Goal: Information Seeking & Learning: Learn about a topic

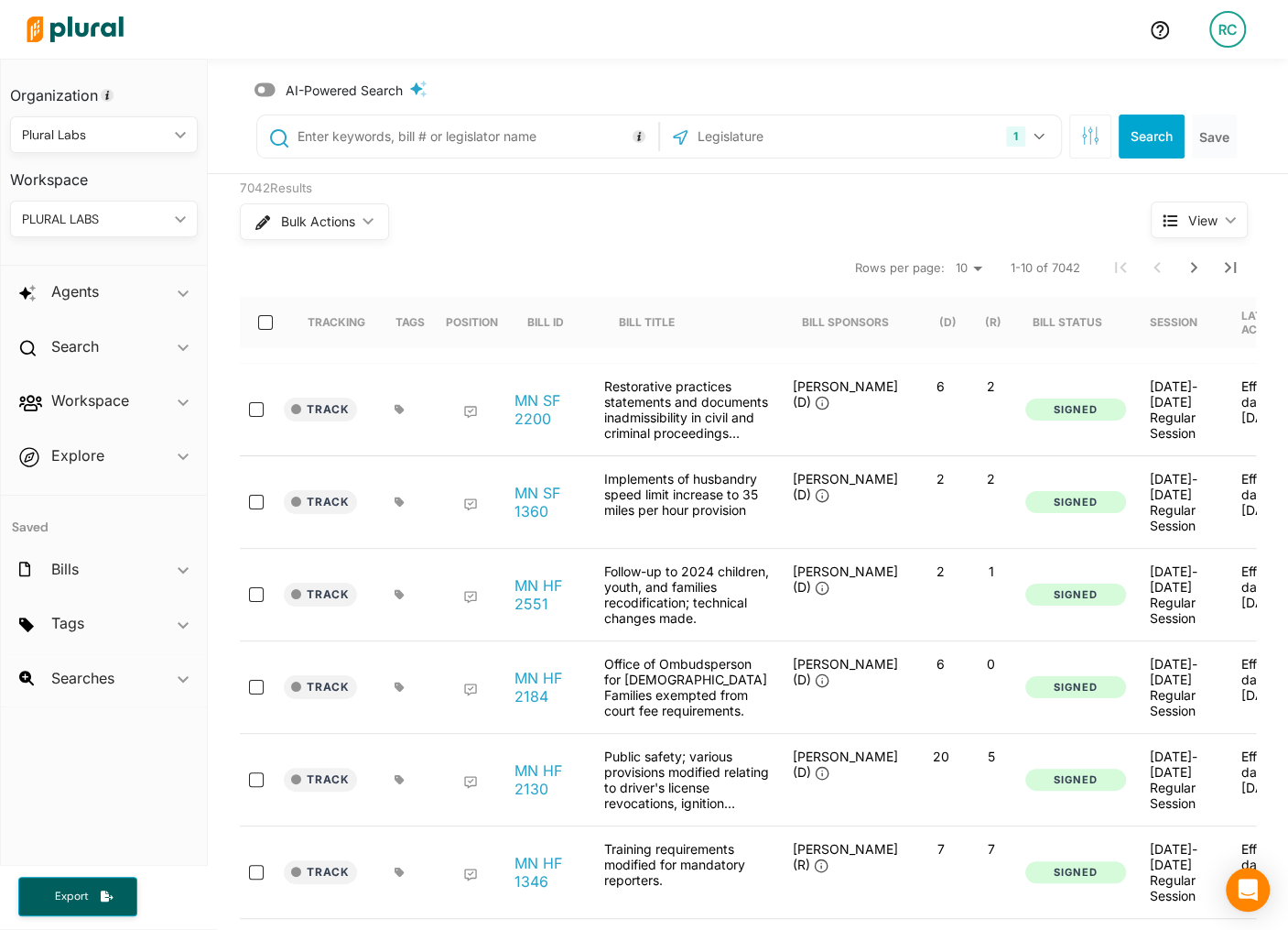
click at [1113, 64] on div "AI-Powered Search 1 [US_STATE] [GEOGRAPHIC_DATA] Congress [US_STATE] [US_STATE]…" at bounding box center [748, 117] width 1080 height 116
click at [808, 128] on input "text" at bounding box center [794, 136] width 196 height 35
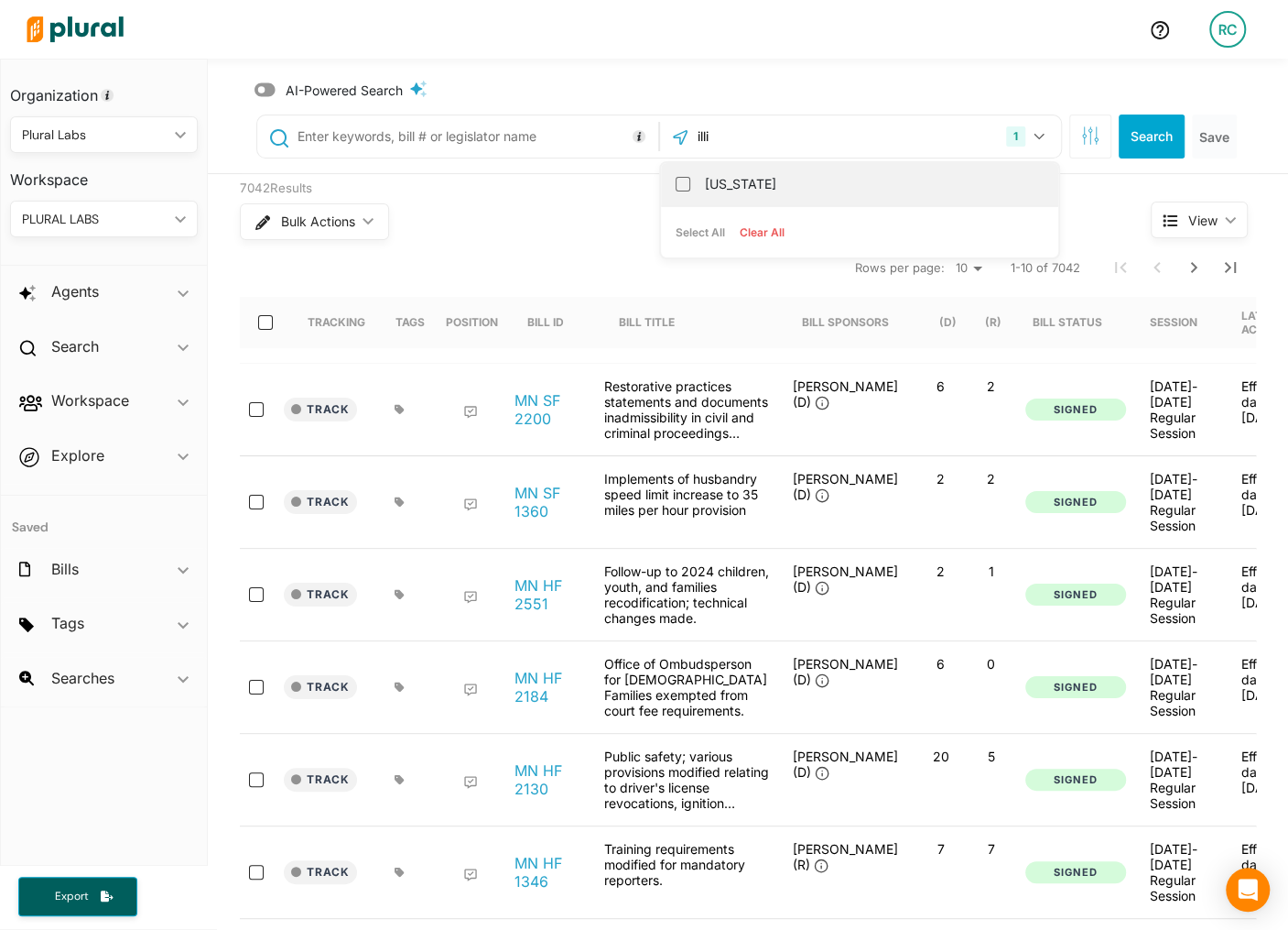
type input "illi"
click at [831, 167] on div "[US_STATE]" at bounding box center [860, 184] width 397 height 43
click at [783, 182] on label "[US_STATE]" at bounding box center [873, 185] width 335 height 28
click at [690, 182] on input "[US_STATE]" at bounding box center [683, 184] width 15 height 15
checkbox input "true"
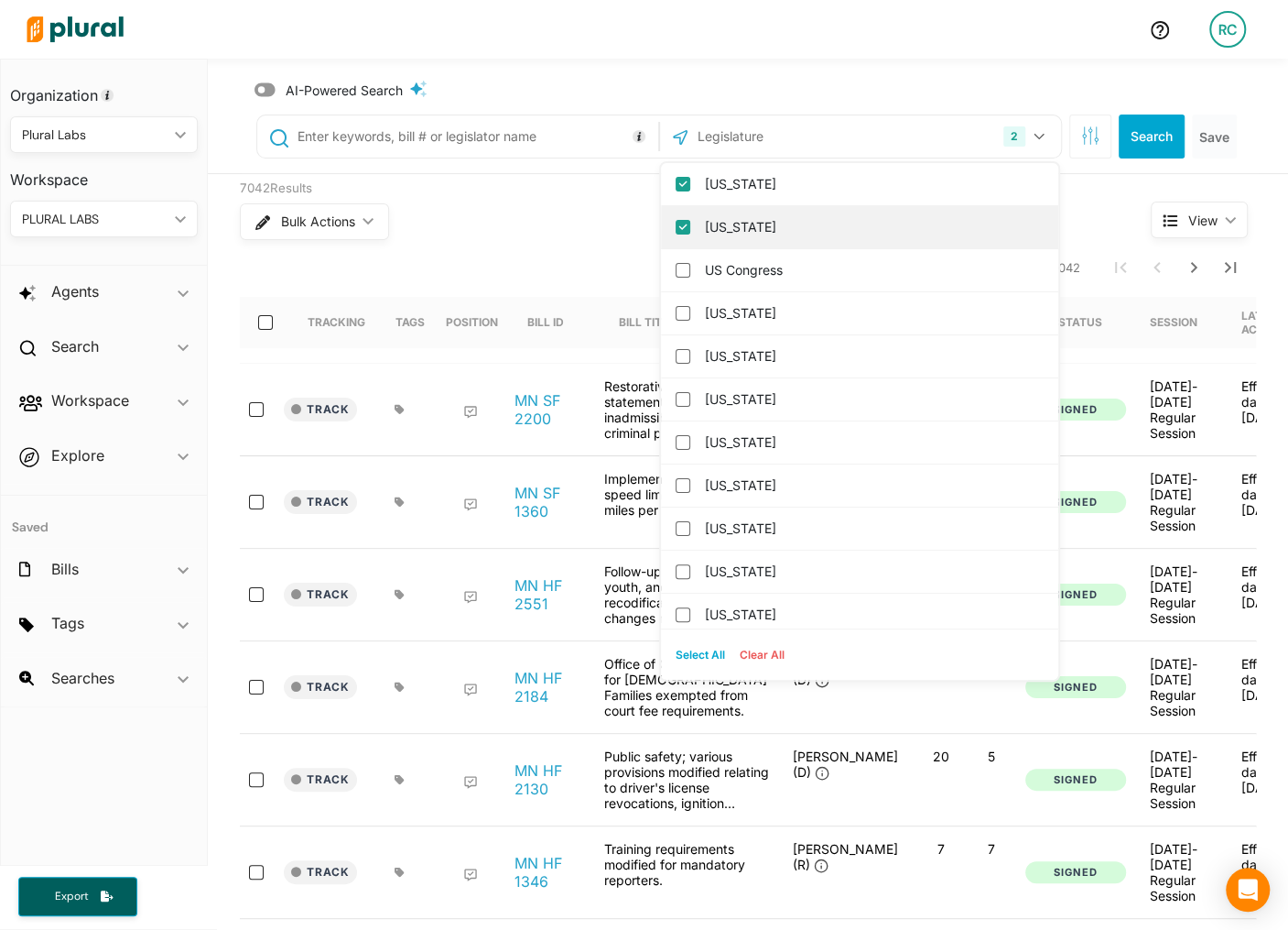
click at [757, 217] on label "[US_STATE]" at bounding box center [873, 228] width 335 height 28
click at [690, 220] on input "[US_STATE]" at bounding box center [683, 227] width 15 height 15
click at [1121, 125] on button "Search" at bounding box center [1151, 137] width 66 height 44
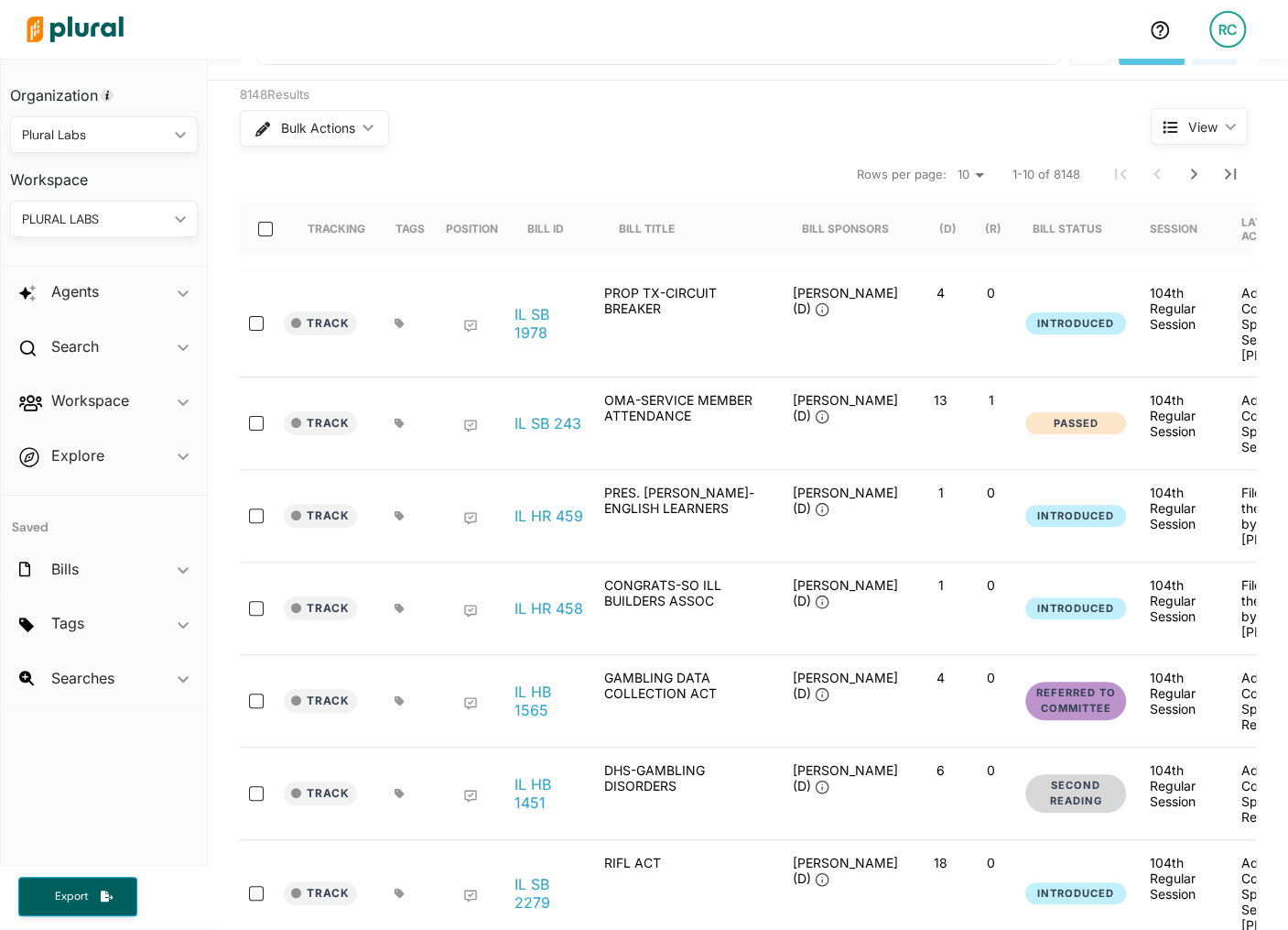
scroll to position [38, 0]
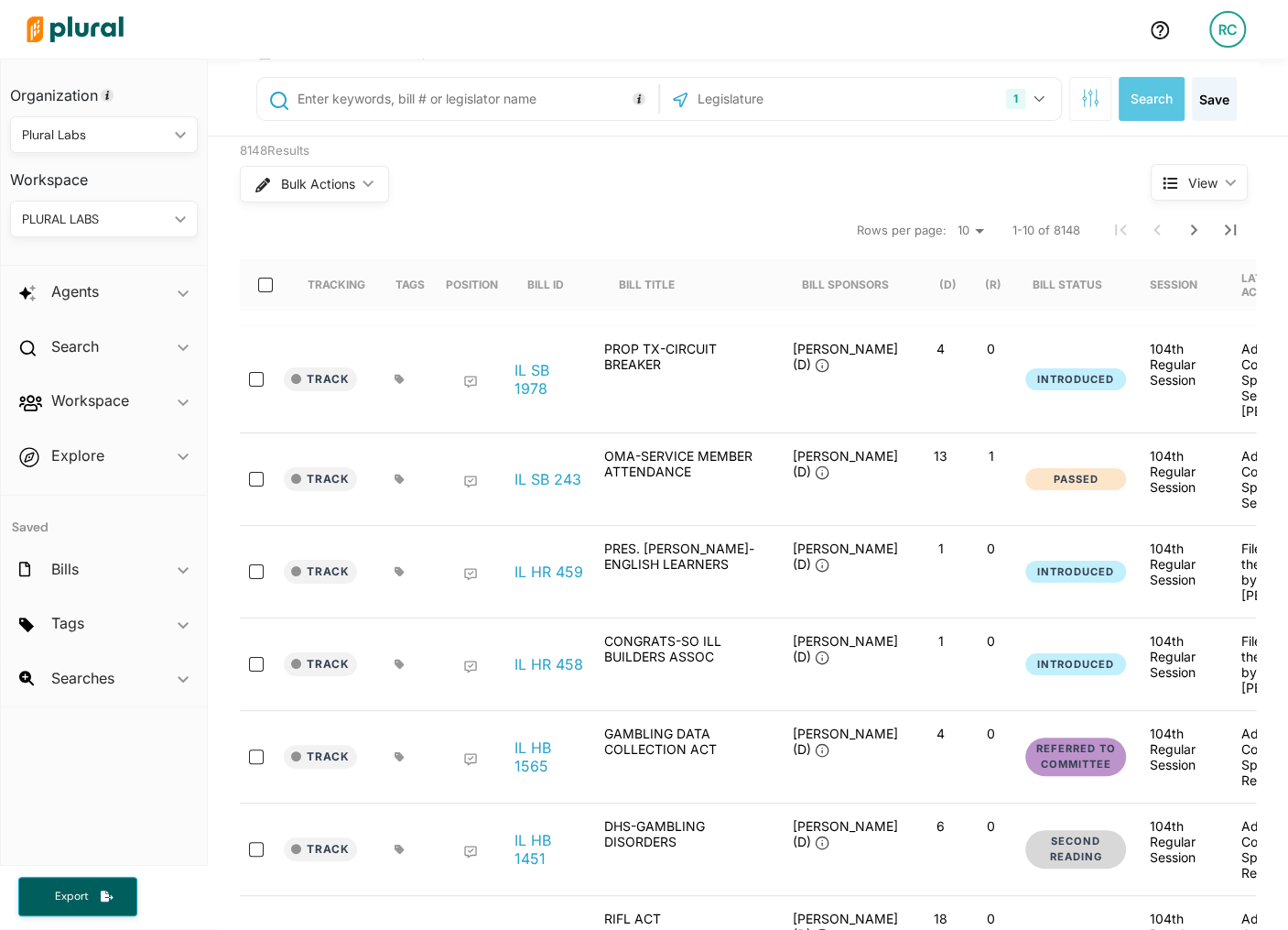
click at [597, 370] on div "PROP TX-CIRCUIT BREAKER" at bounding box center [686, 379] width 183 height 77
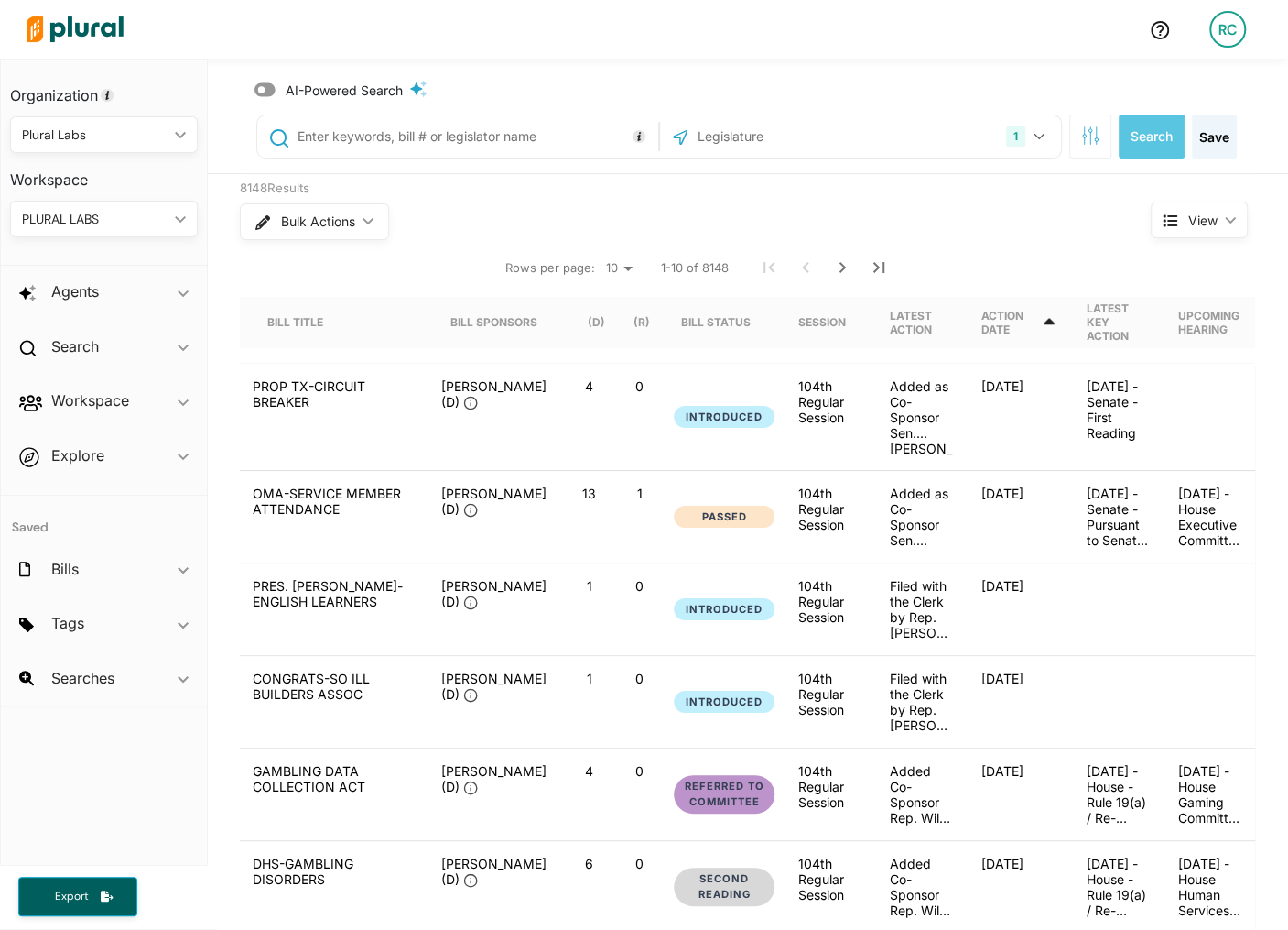
scroll to position [83, 0]
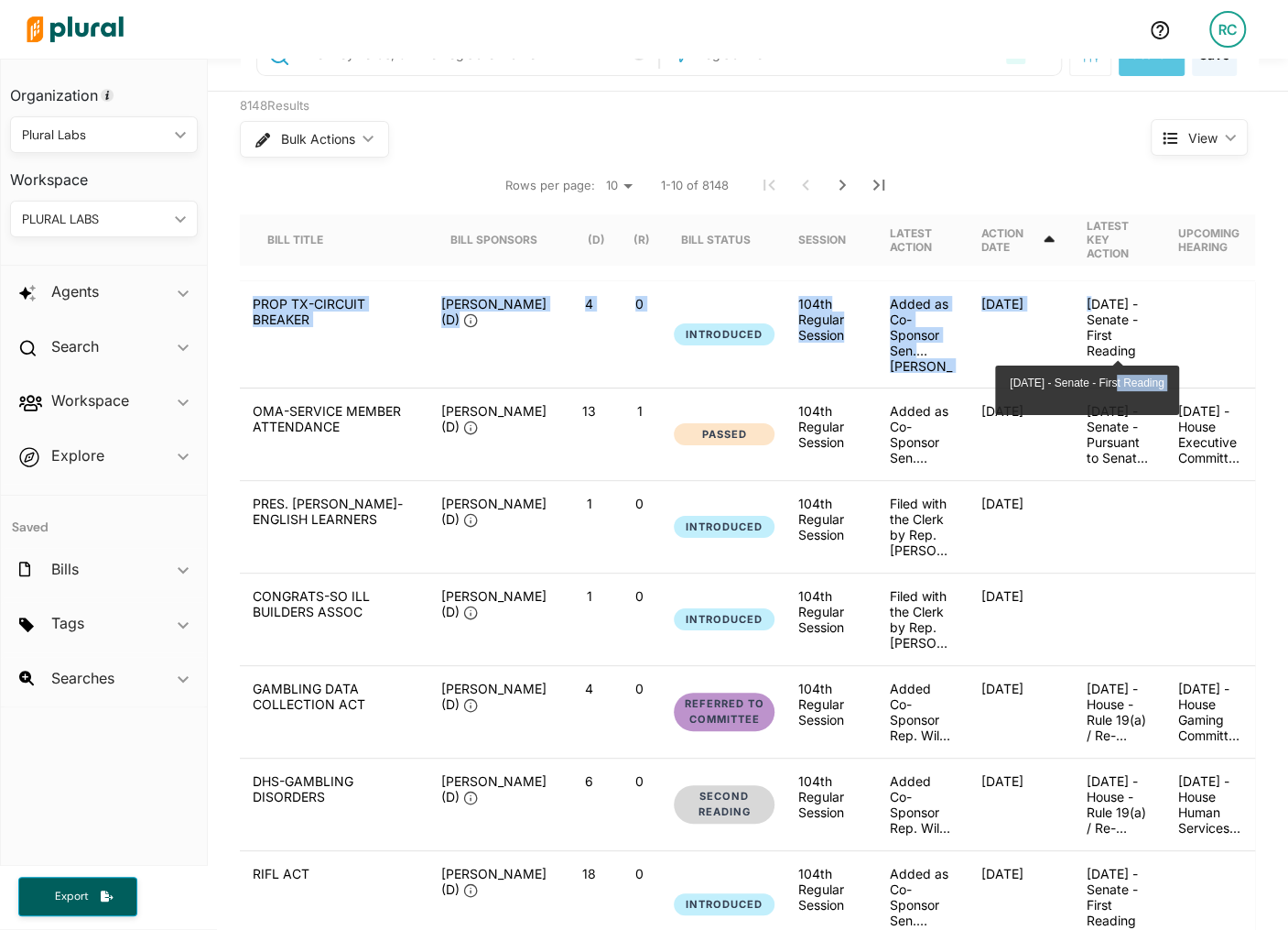
drag, startPoint x: 1095, startPoint y: 303, endPoint x: 1130, endPoint y: 379, distance: 83.7
click at [1130, 379] on div "February 6, 2025 - Senate - First Reading Tracking Tags Position Bill ID Bill T…" at bounding box center [748, 702] width 1016 height 1067
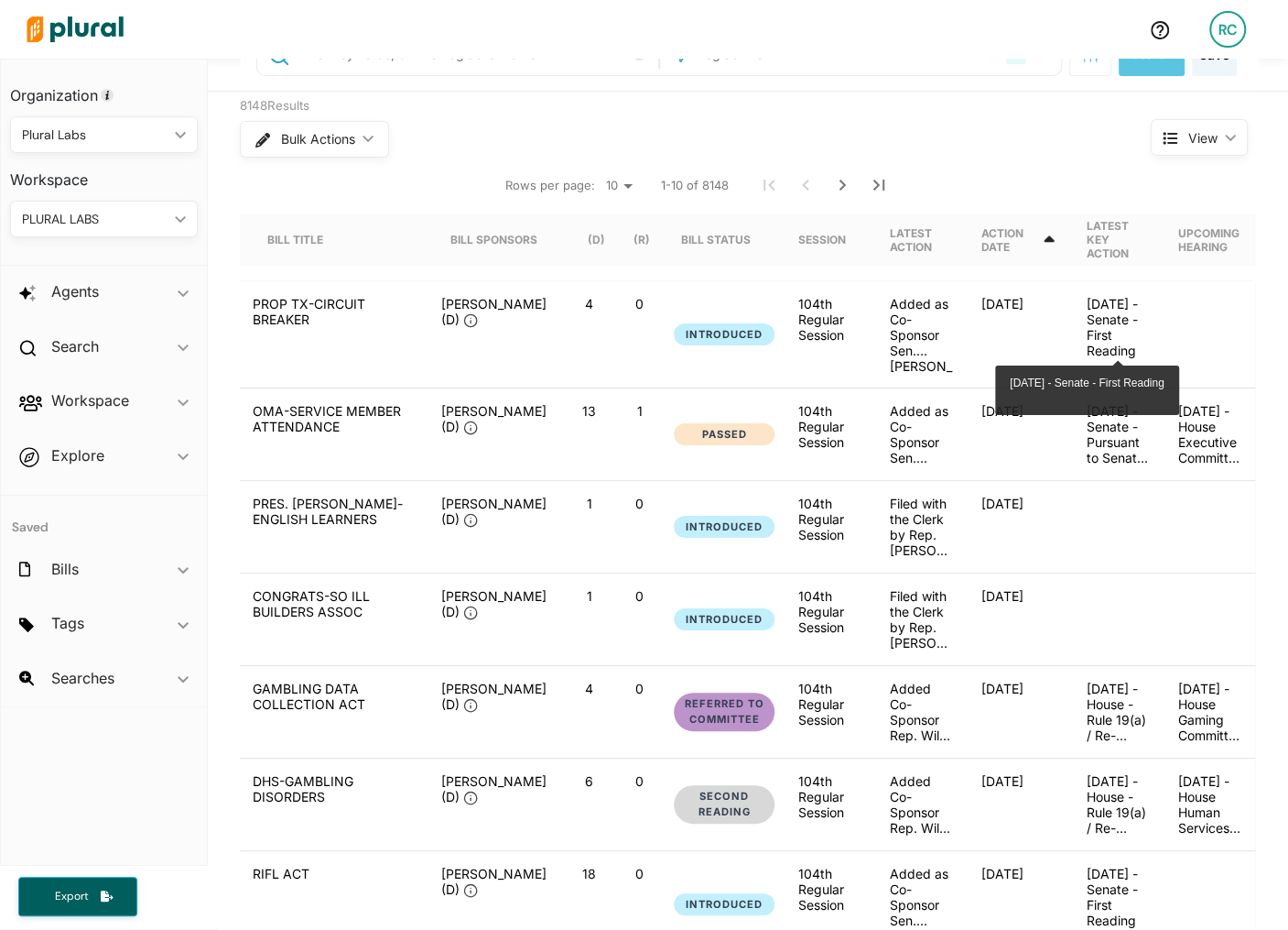
click at [1131, 320] on p "February 6, 2025 - Senate - First Reading" at bounding box center [1117, 327] width 62 height 62
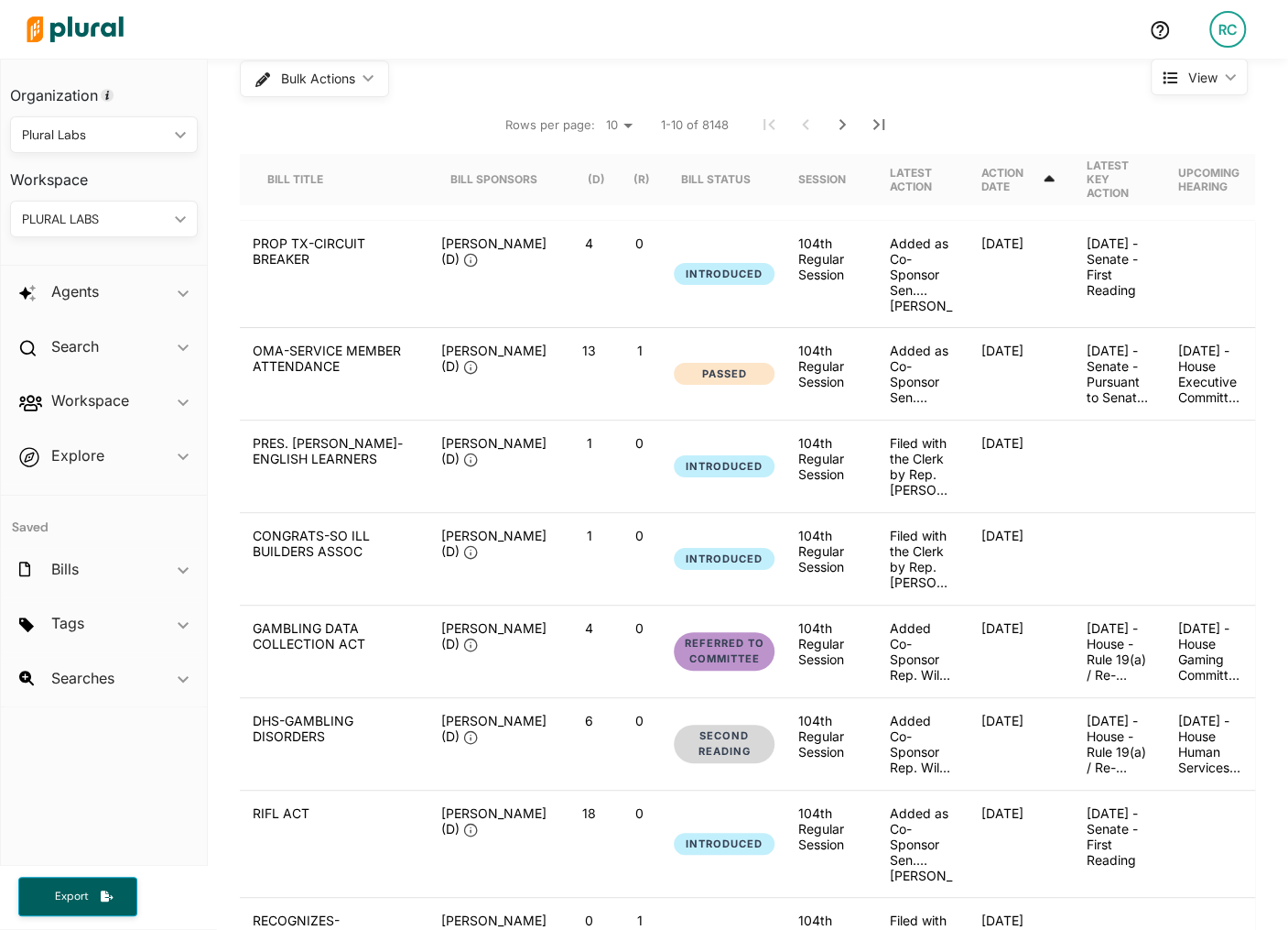
scroll to position [0, 0]
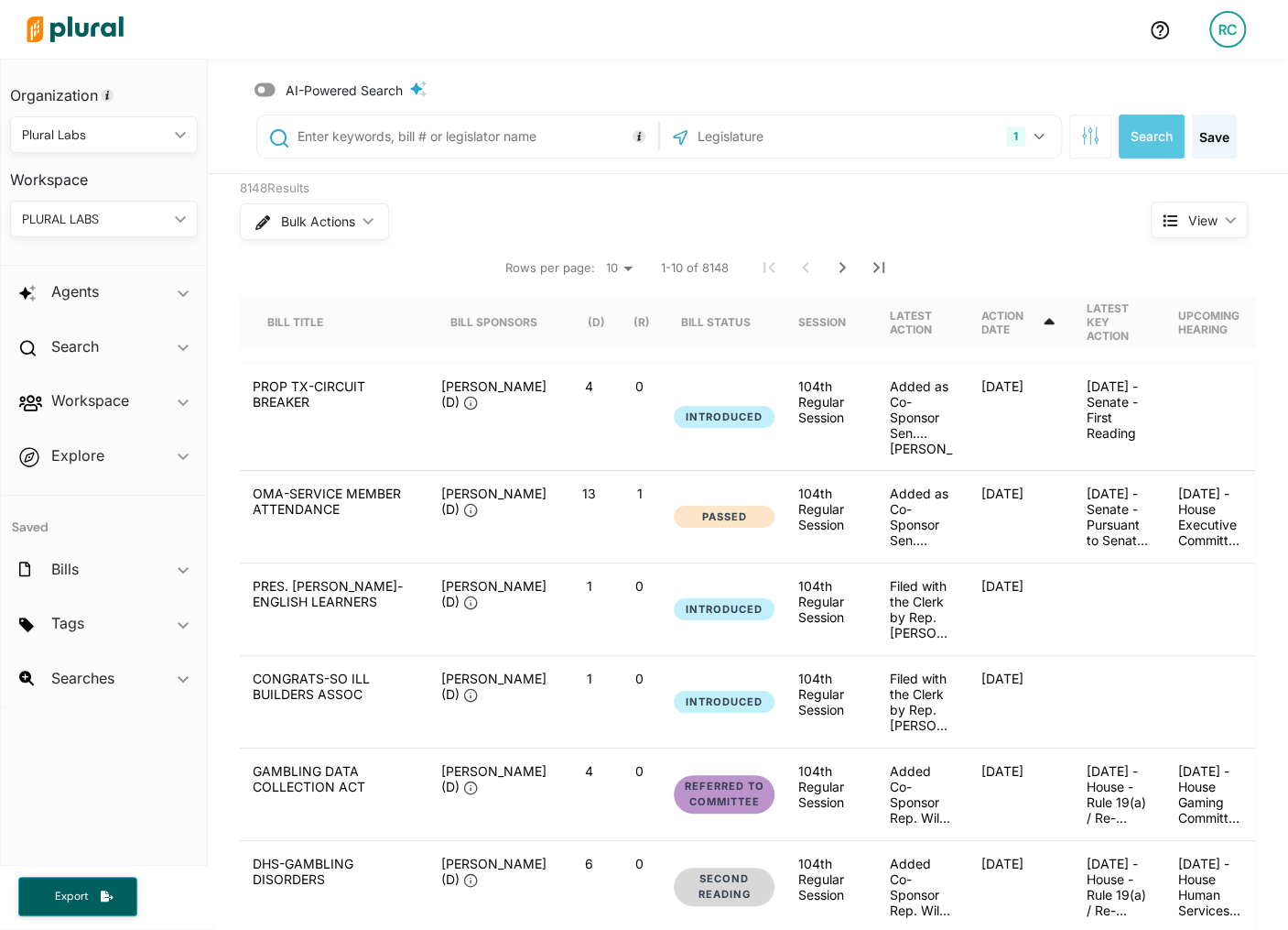
click at [1056, 131] on div "1 Illinois US Congress Alabama Alaska Arizona Arkansas California Colorado Conn…" at bounding box center [861, 137] width 401 height 42
click at [1052, 132] on button "1" at bounding box center [1027, 136] width 58 height 35
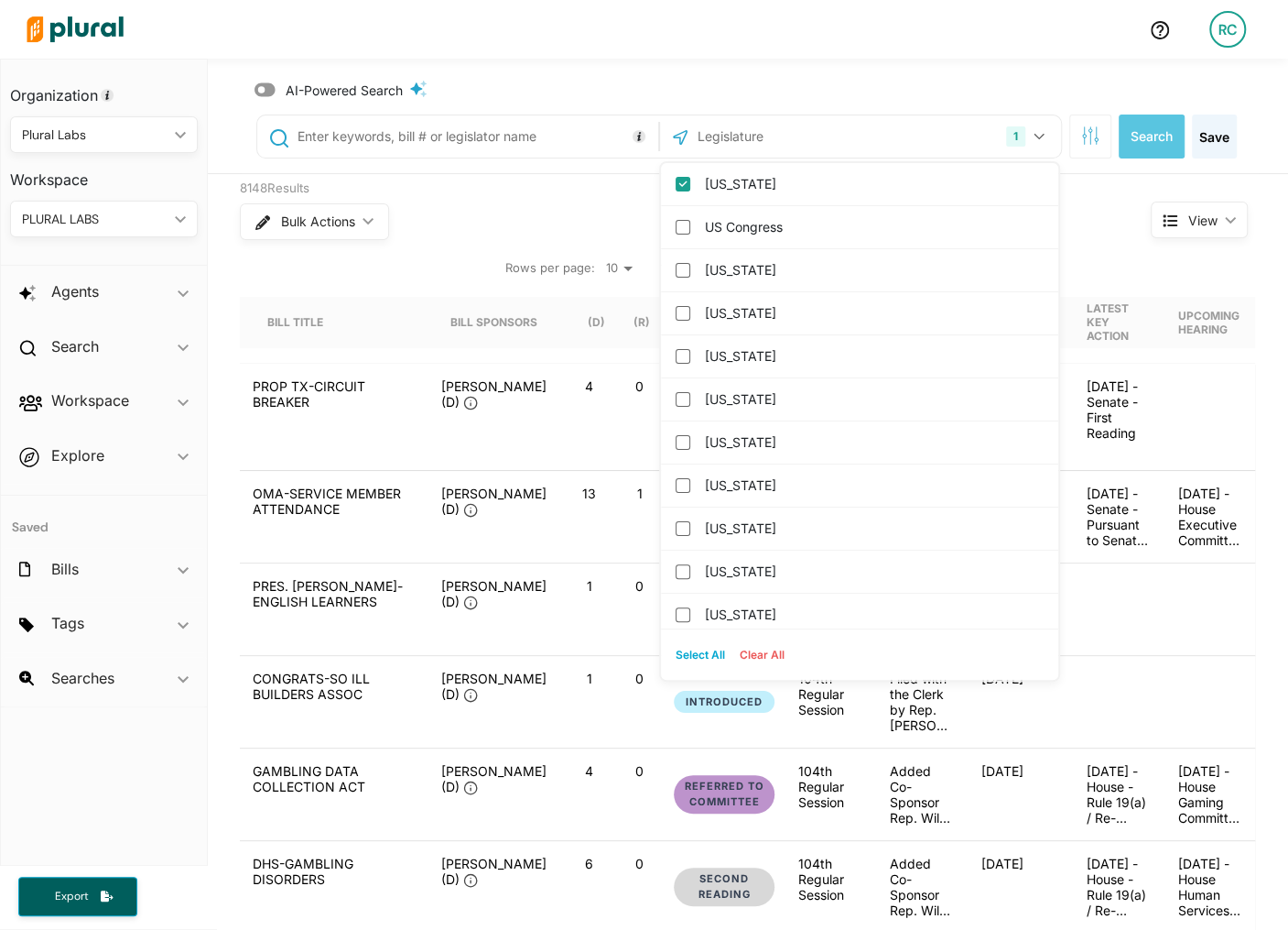
click at [1059, 137] on div "1 Illinois US Congress Alabama Alaska Arizona Arkansas California Colorado Conn…" at bounding box center [861, 137] width 401 height 42
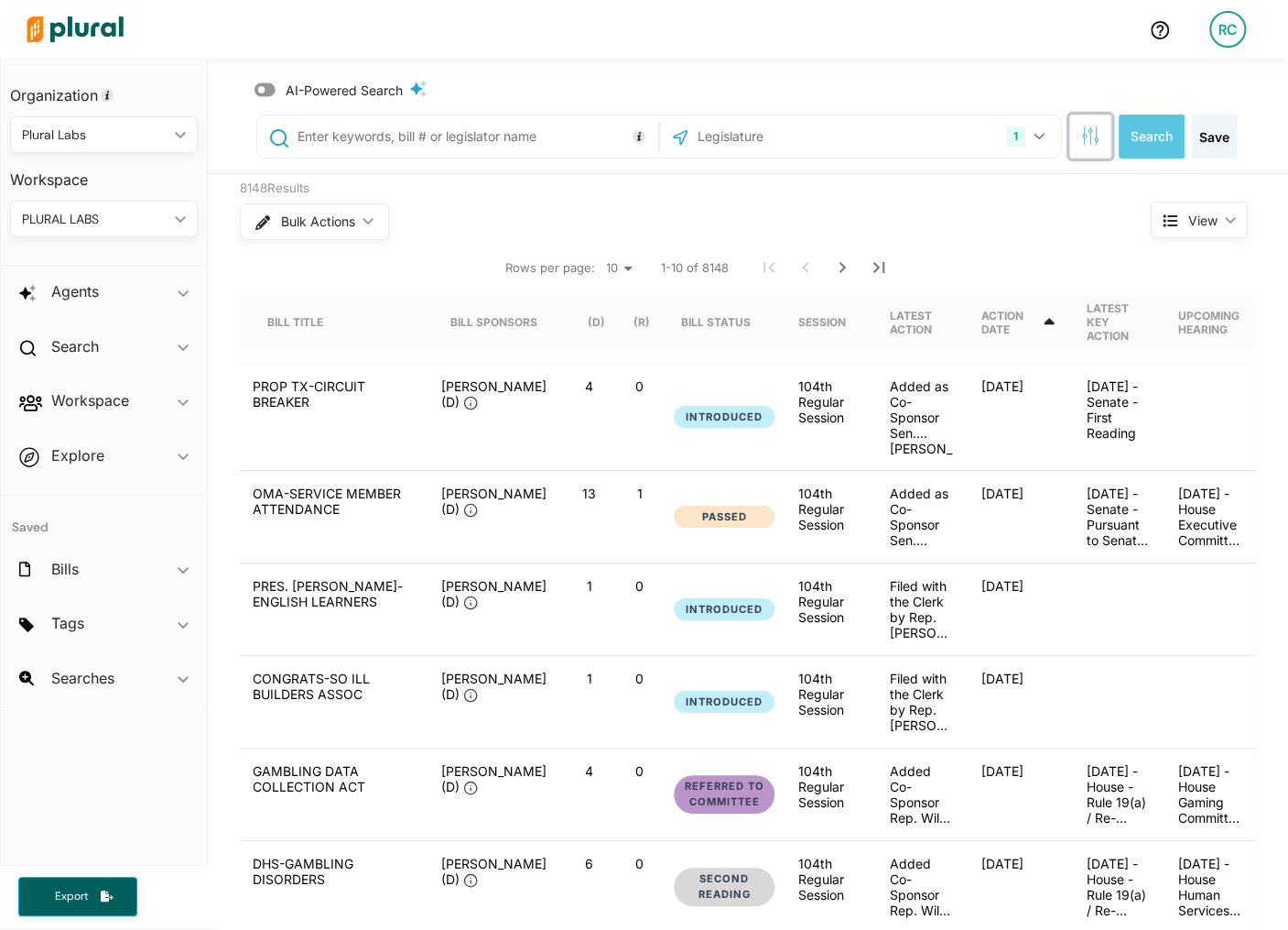
click at [1083, 137] on icon "button" at bounding box center [1084, 136] width 4 height 4
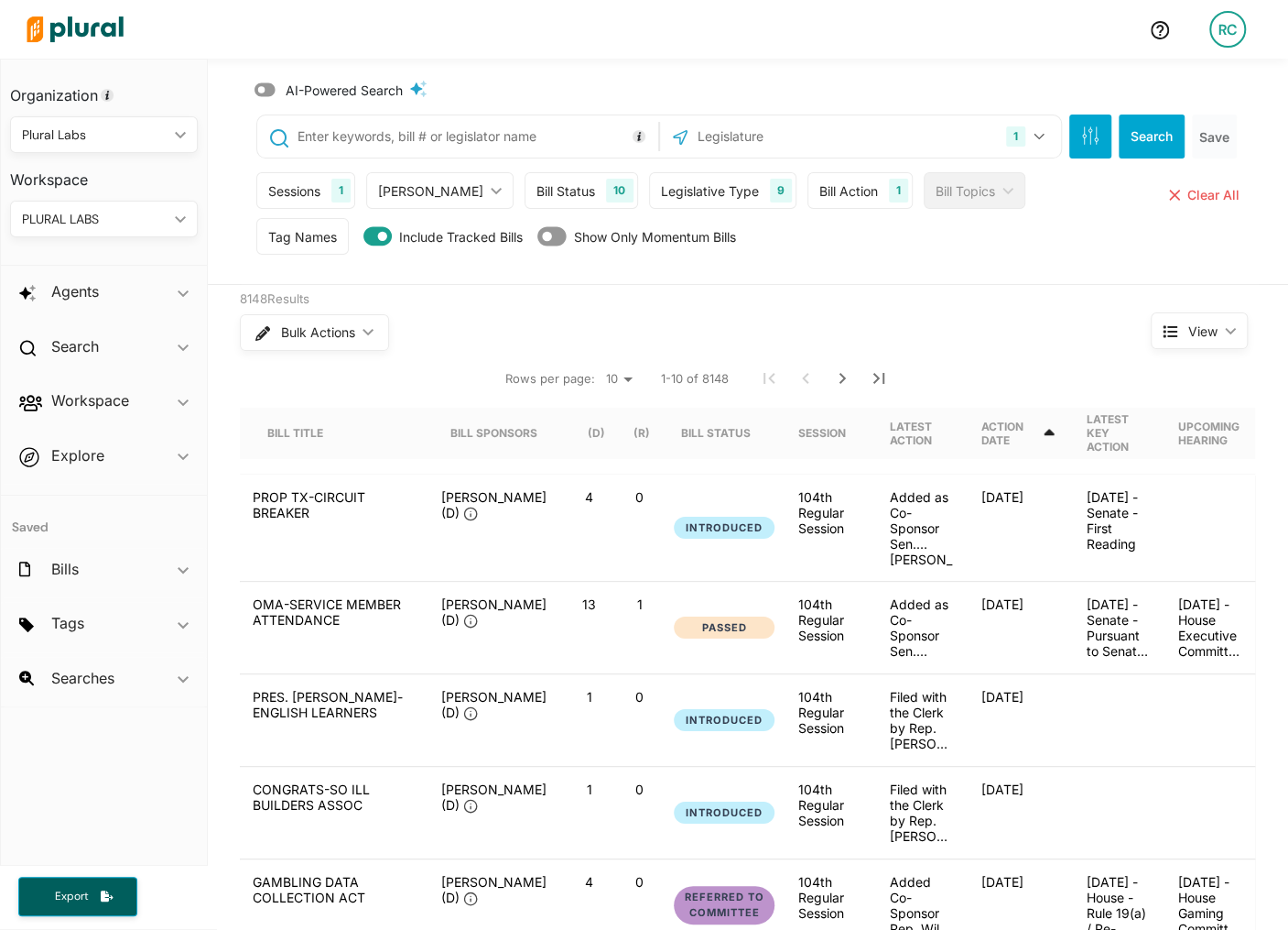
click at [821, 182] on div "Bill Action" at bounding box center [849, 191] width 59 height 19
click at [842, 269] on div "Bill Action" at bounding box center [937, 277] width 205 height 19
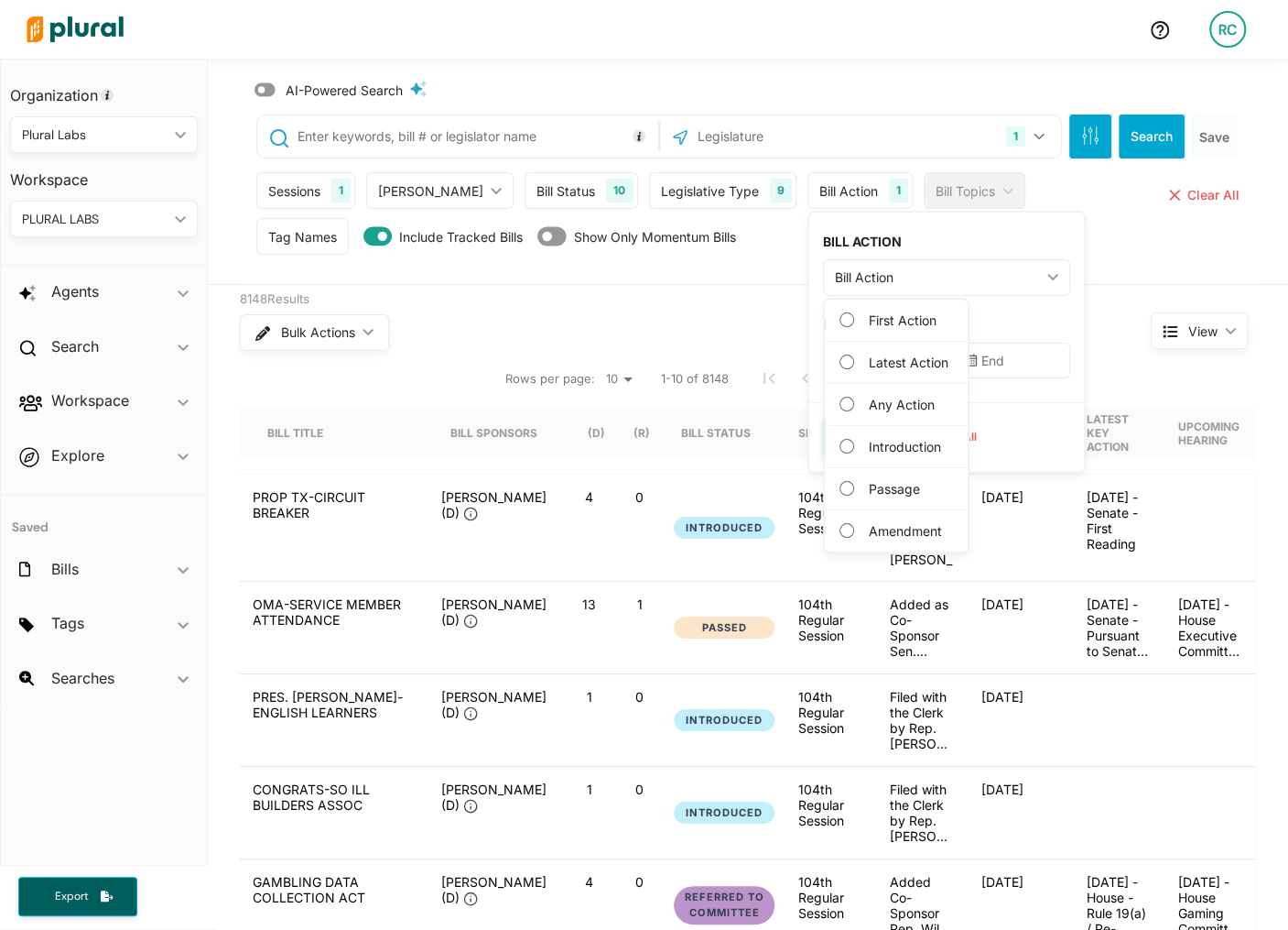
click at [1123, 278] on div "1 Illinois US Congress Alabama Alaska Arizona Arkansas California Colorado Conn…" at bounding box center [750, 192] width 1018 height 184
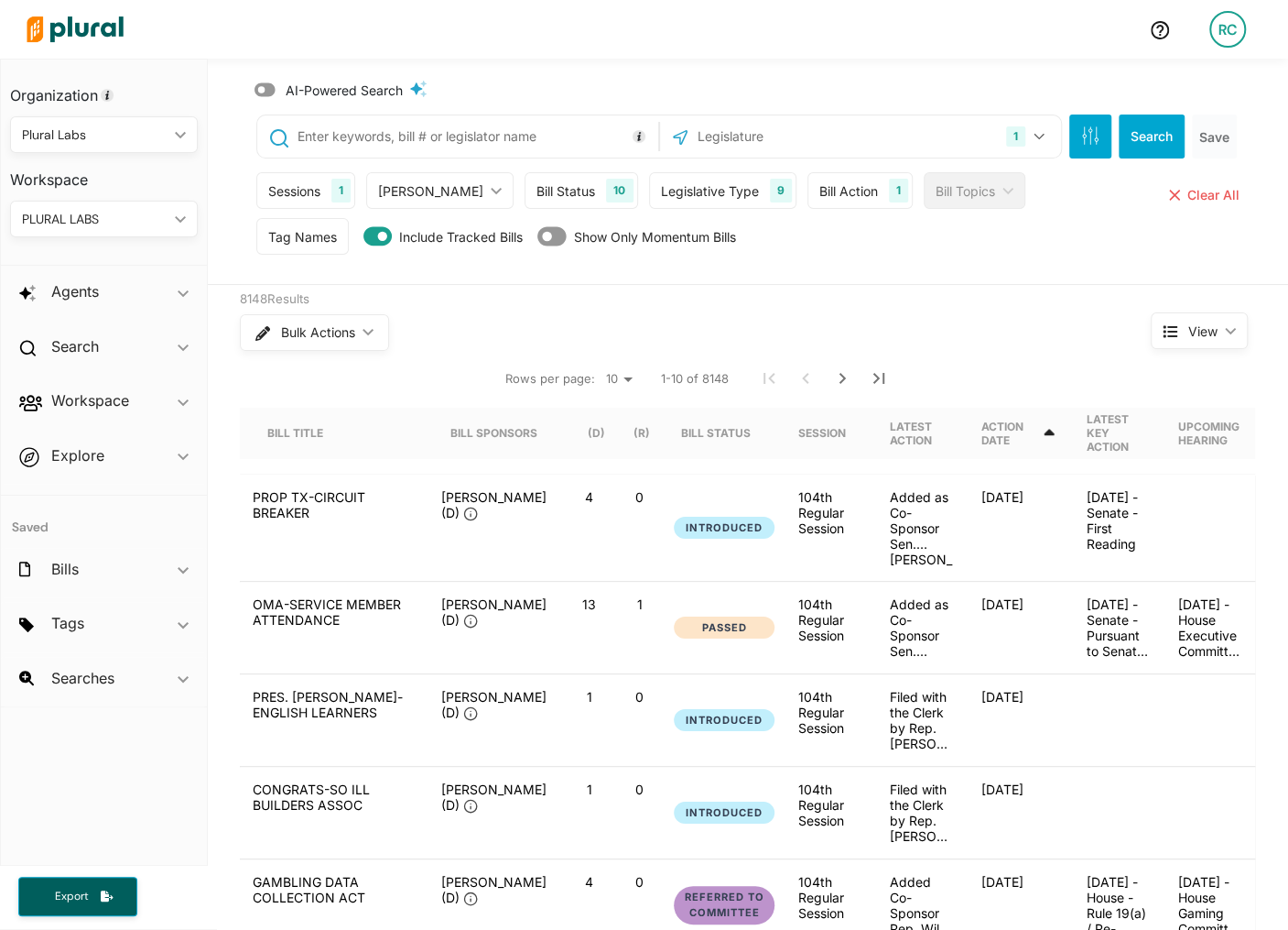
click at [825, 192] on div "Bill Action" at bounding box center [849, 191] width 59 height 19
click at [865, 270] on div "Bill Action" at bounding box center [937, 277] width 205 height 19
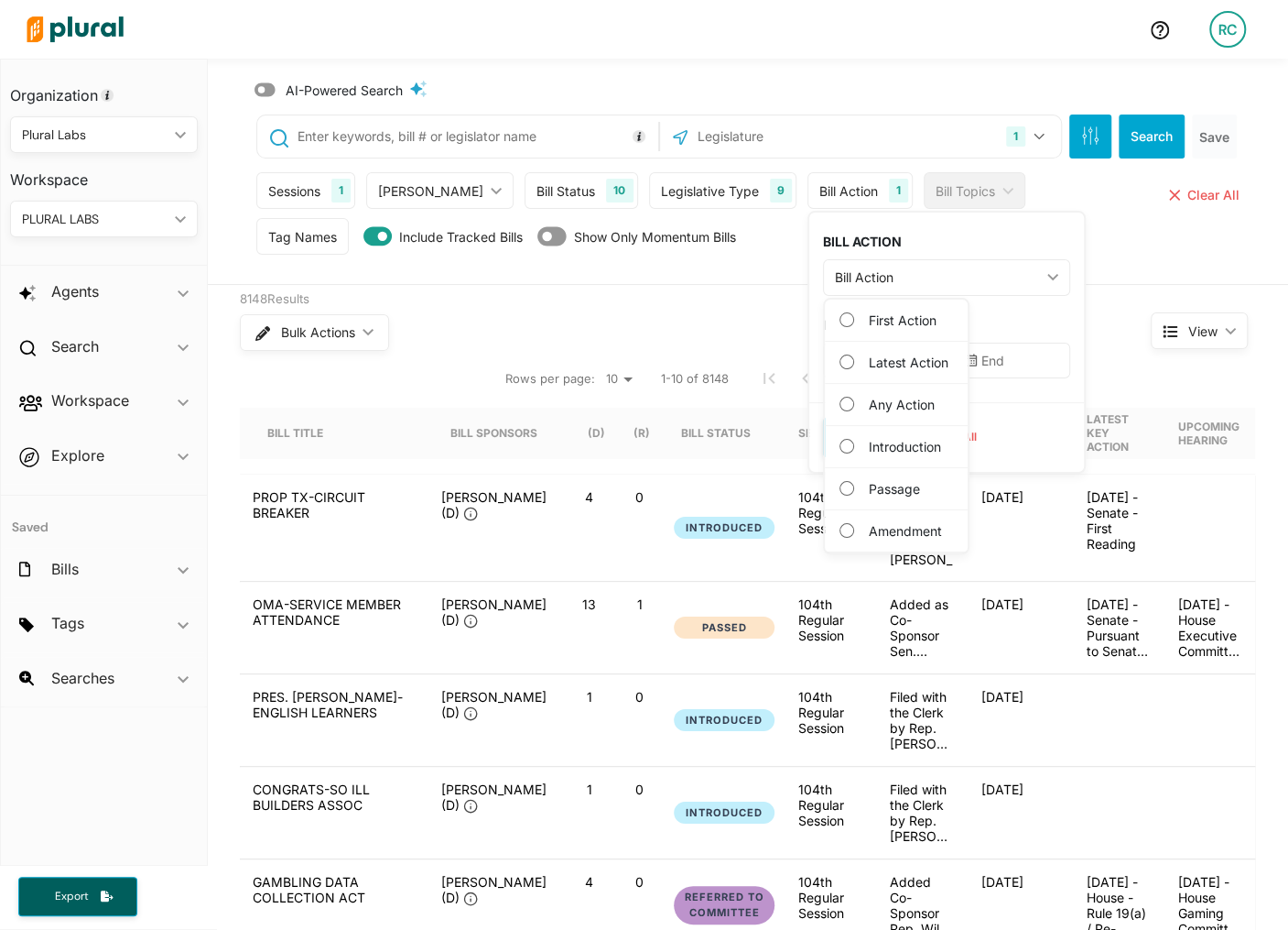
click at [1093, 237] on div "Tag Names Tag Names close Any of Selected ic_keyboard_arrow_down Any of Selecte…" at bounding box center [750, 241] width 986 height 46
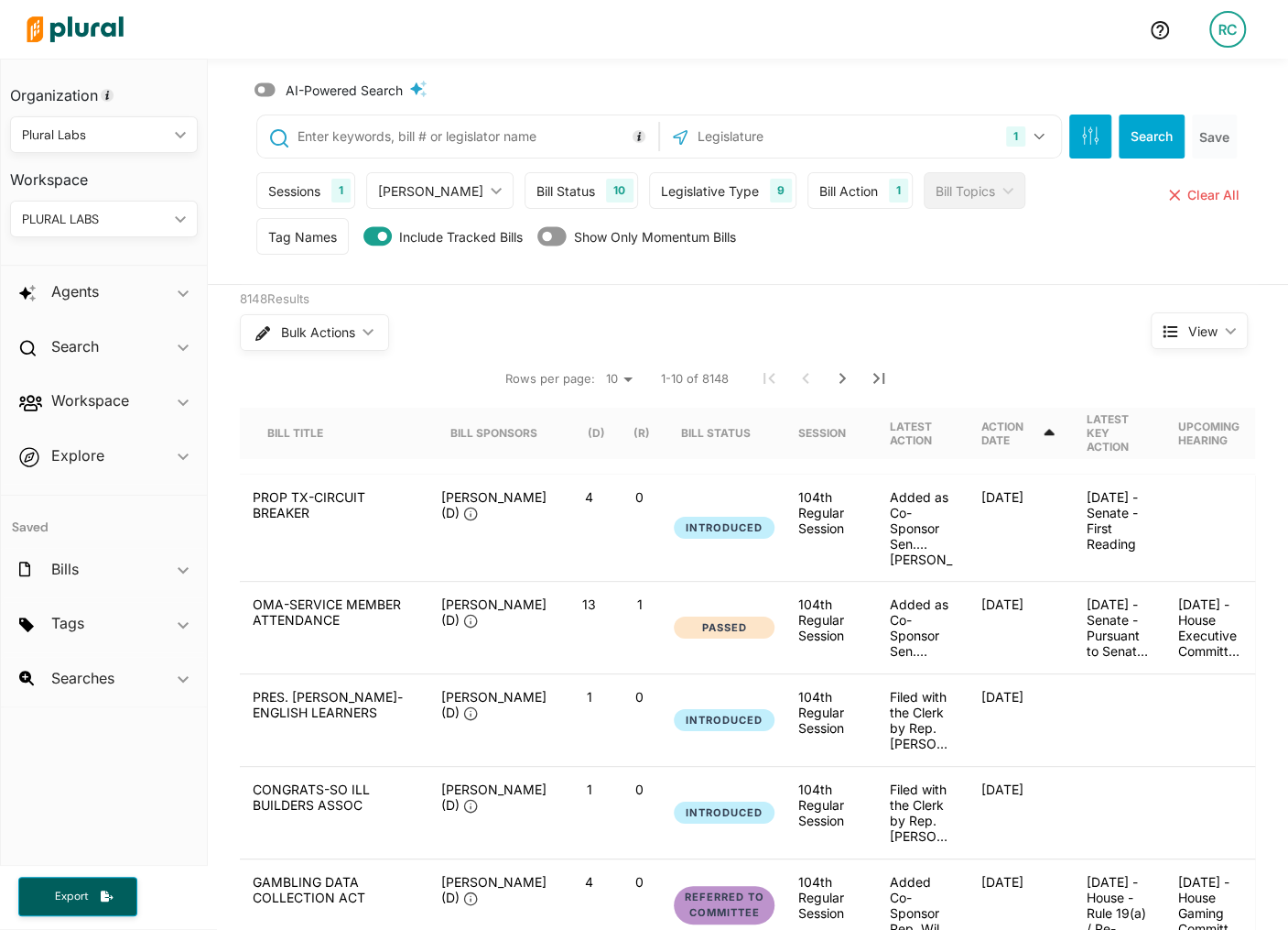
click at [820, 191] on div "Bill Action" at bounding box center [849, 191] width 59 height 19
click at [701, 193] on div "Legislative Type" at bounding box center [710, 191] width 98 height 19
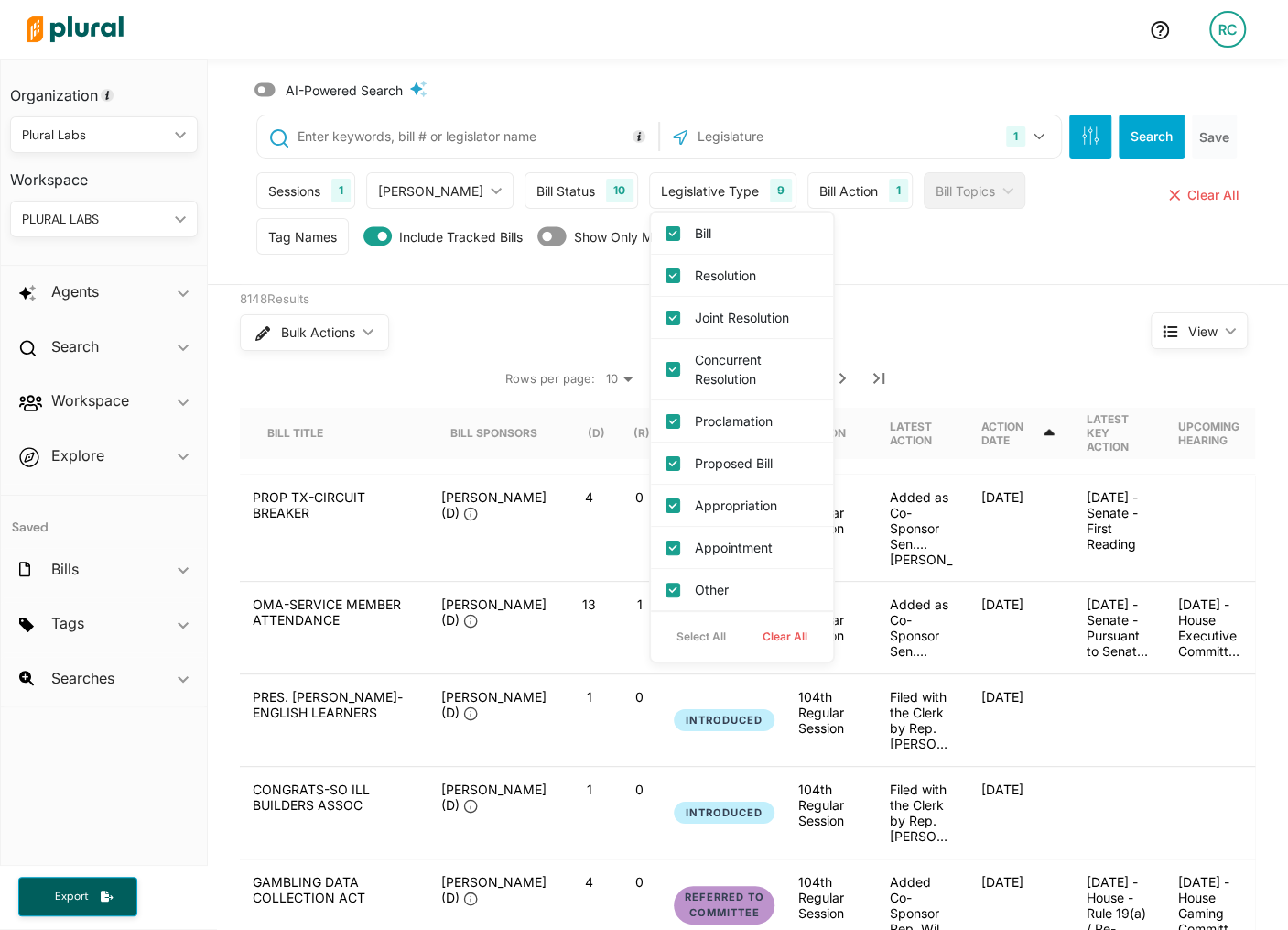
click at [542, 192] on div "Bill Status" at bounding box center [565, 191] width 59 height 19
